Goal: Task Accomplishment & Management: Manage account settings

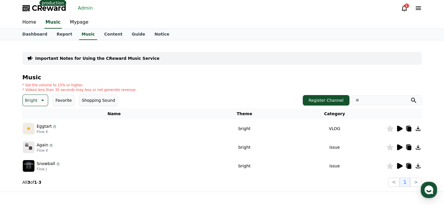
click at [400, 148] on icon at bounding box center [400, 147] width 6 height 6
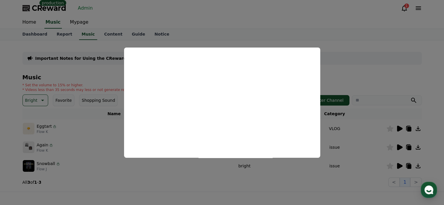
click at [166, 184] on button "close modal" at bounding box center [222, 102] width 444 height 205
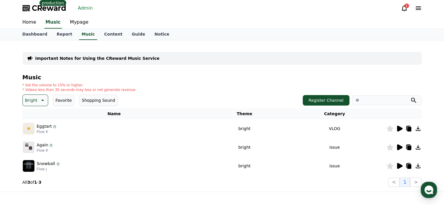
click at [398, 167] on icon at bounding box center [400, 166] width 6 height 6
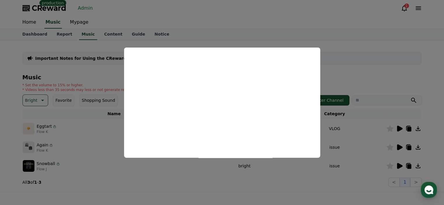
click at [349, 17] on button "close modal" at bounding box center [222, 102] width 444 height 205
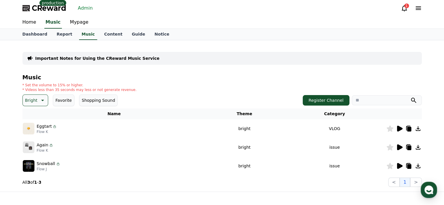
click at [84, 9] on link "Admin" at bounding box center [86, 8] width 20 height 9
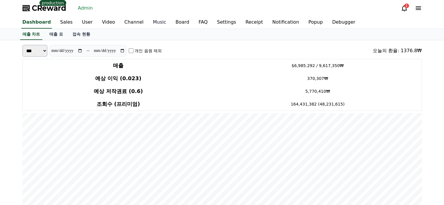
click at [148, 22] on link "Music" at bounding box center [159, 22] width 23 height 12
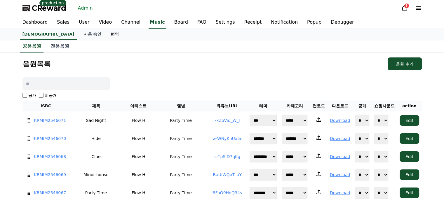
click at [106, 34] on link "번역" at bounding box center [115, 34] width 18 height 11
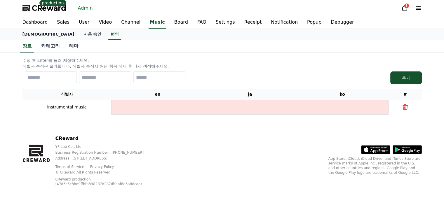
click at [32, 35] on link "[DEMOGRAPHIC_DATA]" at bounding box center [48, 34] width 61 height 11
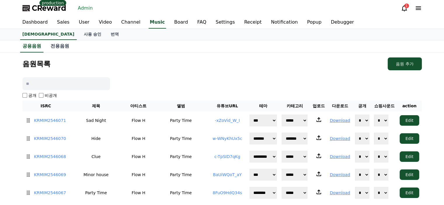
click at [62, 11] on span "CReward" at bounding box center [49, 8] width 34 height 9
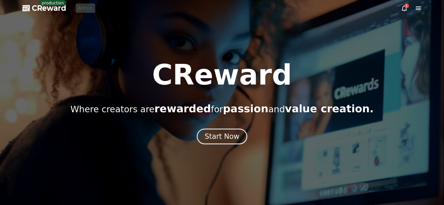
click at [85, 4] on link "Admin" at bounding box center [86, 8] width 20 height 9
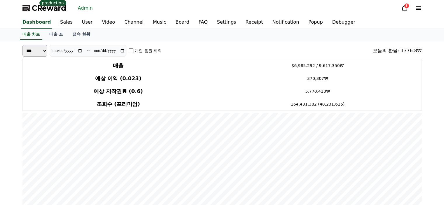
click at [55, 10] on span "CReward" at bounding box center [49, 8] width 34 height 9
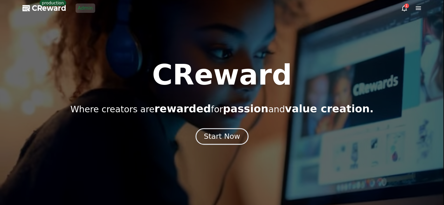
click at [223, 136] on div "Start Now" at bounding box center [222, 137] width 36 height 10
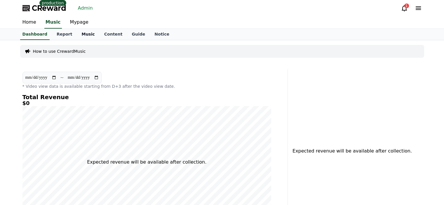
click at [83, 36] on link "Music" at bounding box center [88, 34] width 22 height 11
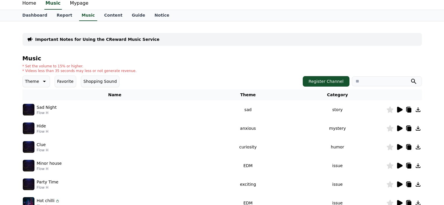
scroll to position [29, 0]
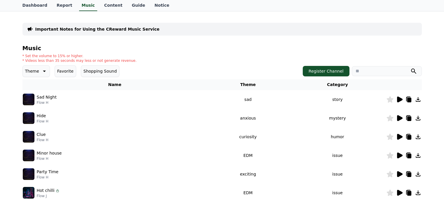
click at [40, 68] on icon at bounding box center [43, 71] width 7 height 7
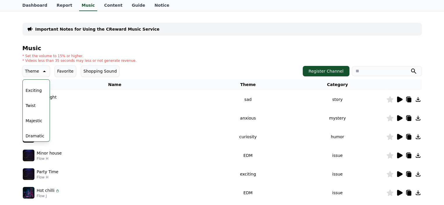
scroll to position [88, 0]
click at [40, 73] on icon at bounding box center [43, 71] width 7 height 7
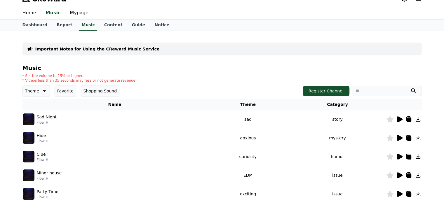
scroll to position [0, 0]
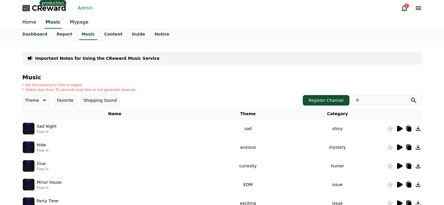
click at [31, 101] on p "Theme" at bounding box center [32, 100] width 14 height 8
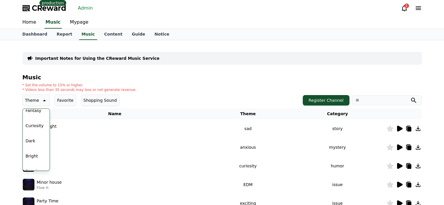
scroll to position [58, 0]
click at [29, 113] on button "Bright" at bounding box center [31, 118] width 17 height 13
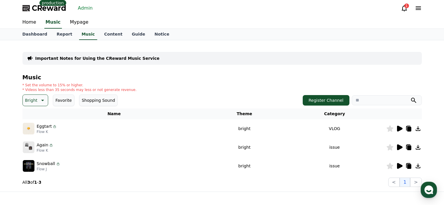
click at [151, 86] on div "* Set the volume to 15% or higher. * Videos less than 35 seconds may less or no…" at bounding box center [221, 87] width 399 height 9
click at [80, 32] on link "Music" at bounding box center [88, 34] width 18 height 11
click at [60, 34] on link "Report" at bounding box center [64, 34] width 25 height 11
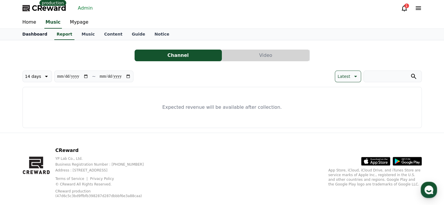
click at [39, 36] on link "Dashboard" at bounding box center [35, 34] width 34 height 11
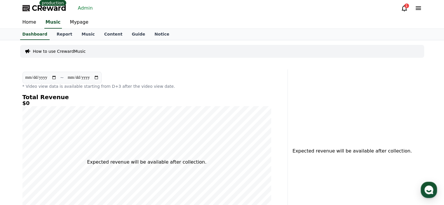
click at [84, 12] on link "Admin" at bounding box center [86, 8] width 20 height 9
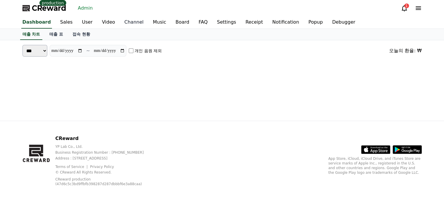
click at [124, 24] on link "Channel" at bounding box center [134, 22] width 29 height 12
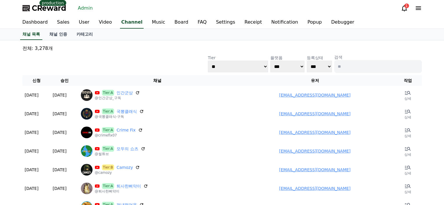
click at [354, 65] on input at bounding box center [378, 66] width 88 height 13
paste input "**********"
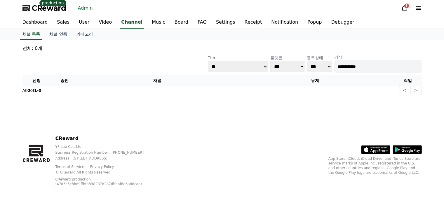
click at [149, 45] on p "전체: 0개" at bounding box center [221, 48] width 399 height 7
click at [362, 65] on input "**********" at bounding box center [378, 66] width 88 height 13
paste input
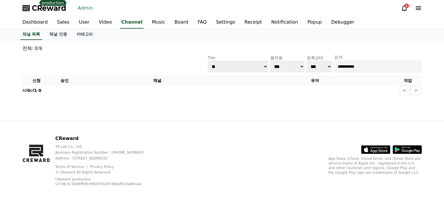
type input "**********"
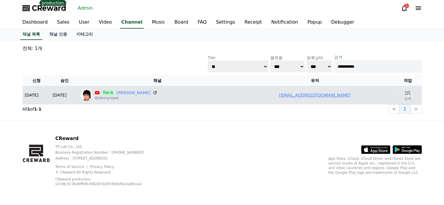
click at [297, 91] on td "dannyrayes97@gmail.com" at bounding box center [315, 95] width 158 height 19
click at [297, 93] on link "dannyrayes97@gmail.com" at bounding box center [315, 95] width 72 height 5
